Goal: Task Accomplishment & Management: Use online tool/utility

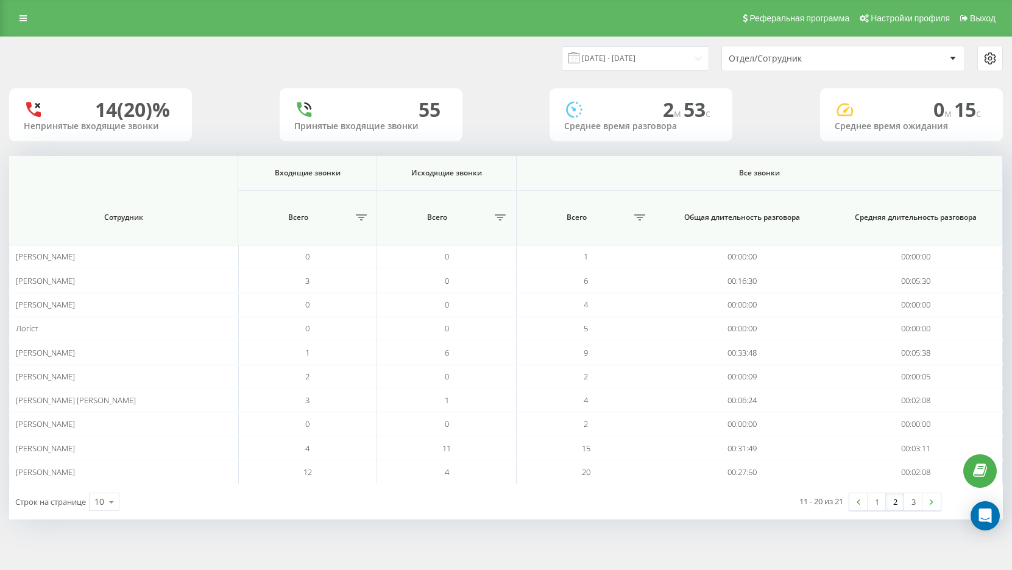
click at [898, 503] on link "2" at bounding box center [895, 502] width 18 height 17
click at [911, 506] on link "3" at bounding box center [914, 502] width 18 height 17
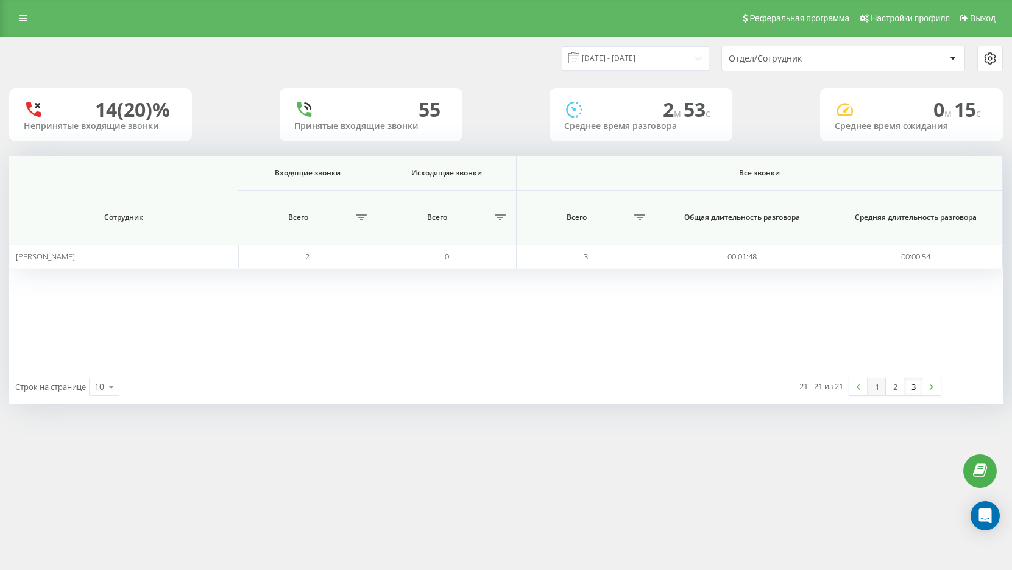
click at [880, 385] on link "1" at bounding box center [877, 387] width 18 height 17
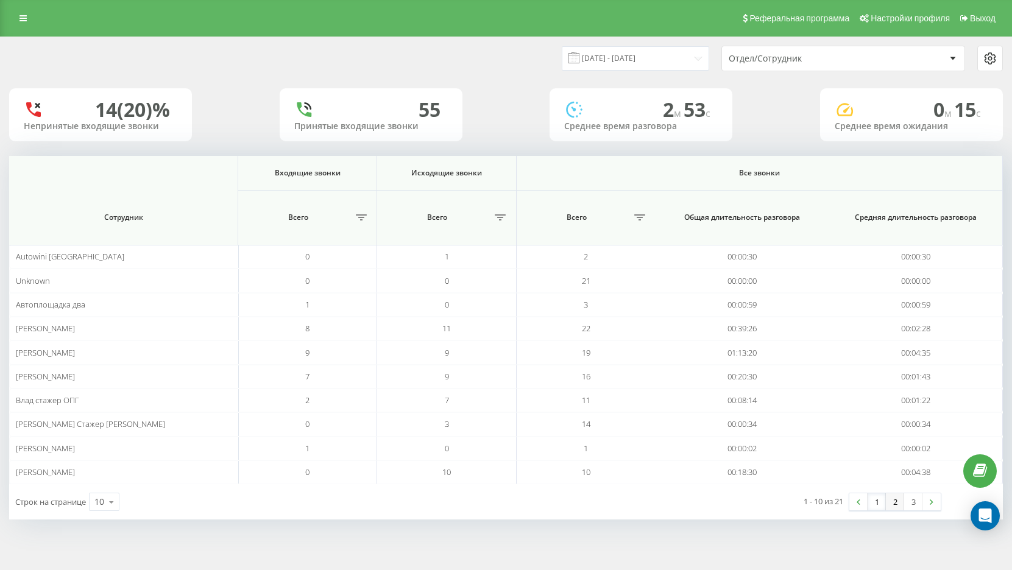
click at [899, 503] on link "2" at bounding box center [895, 502] width 18 height 17
click at [915, 505] on link "3" at bounding box center [914, 502] width 18 height 17
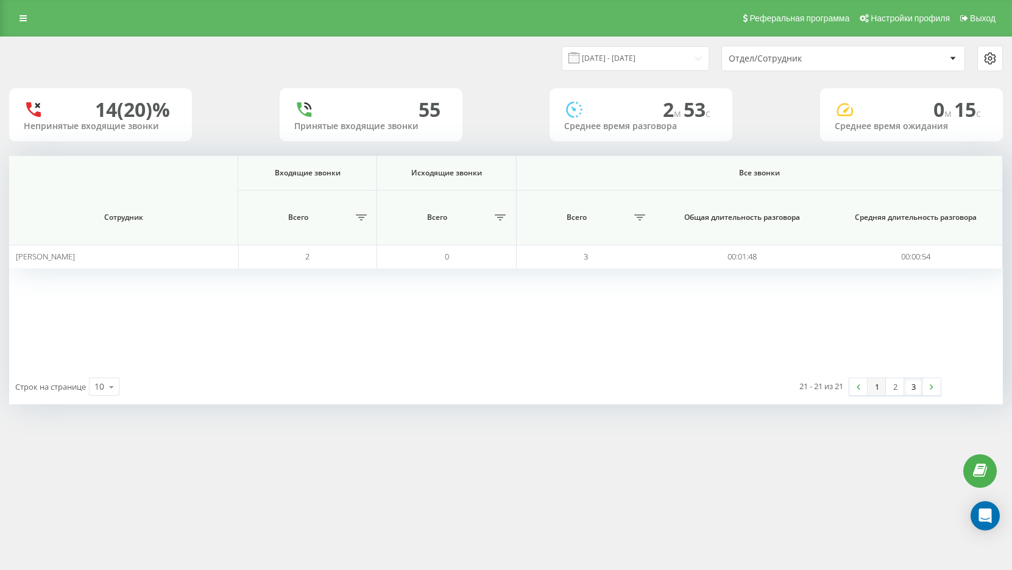
click at [882, 389] on link "1" at bounding box center [877, 387] width 18 height 17
